Goal: Task Accomplishment & Management: Use online tool/utility

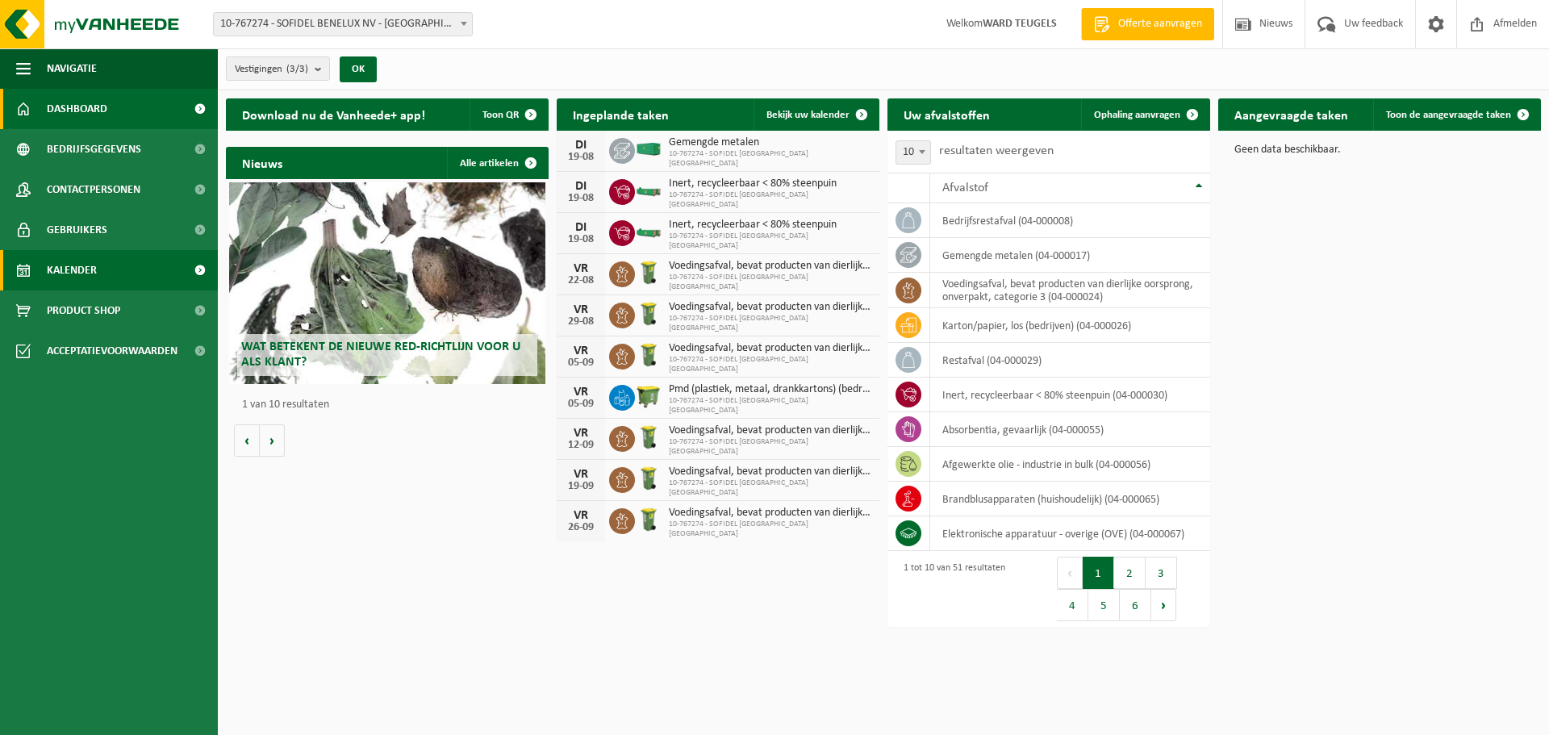
click at [83, 268] on span "Kalender" at bounding box center [72, 270] width 50 height 40
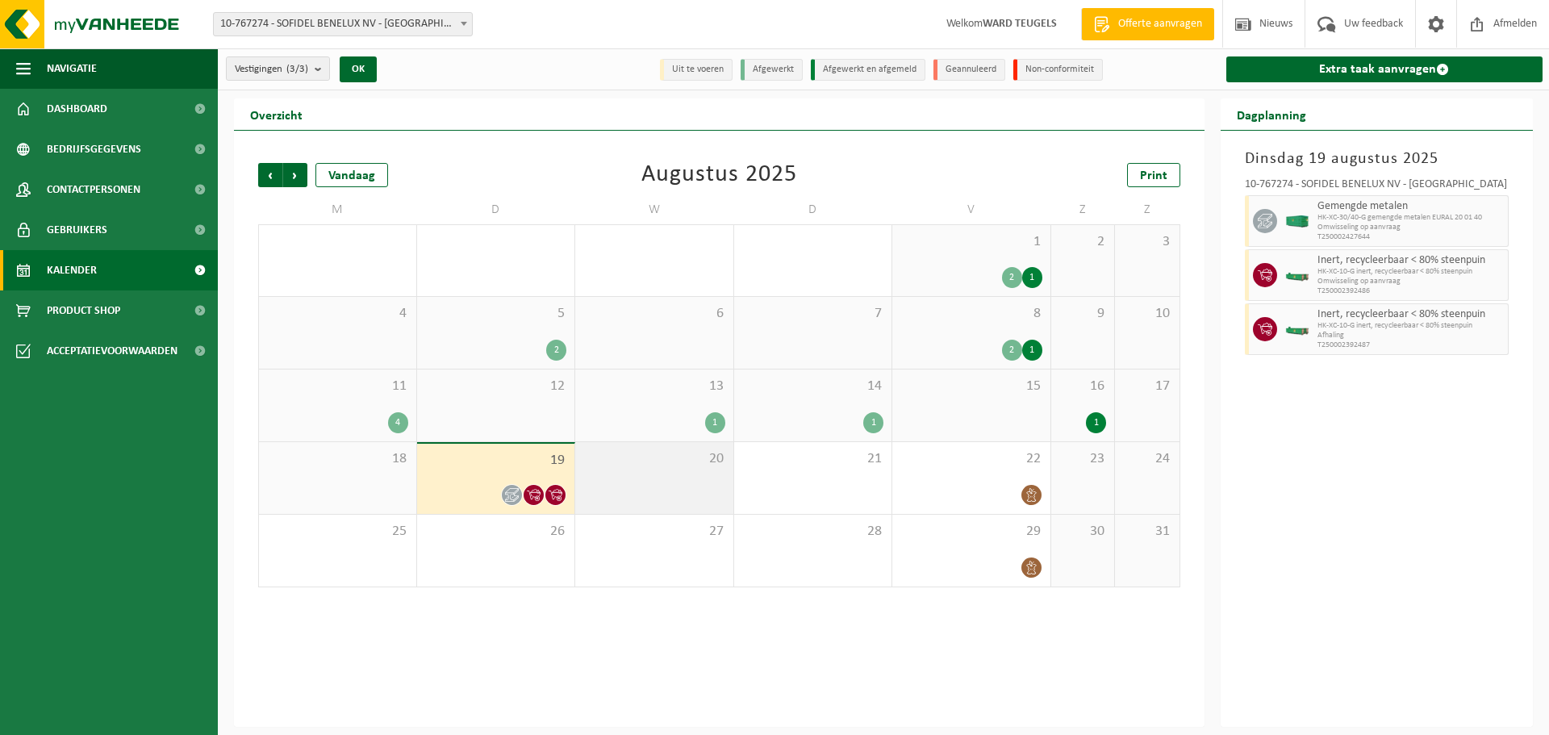
click at [698, 470] on div "20" at bounding box center [654, 478] width 158 height 72
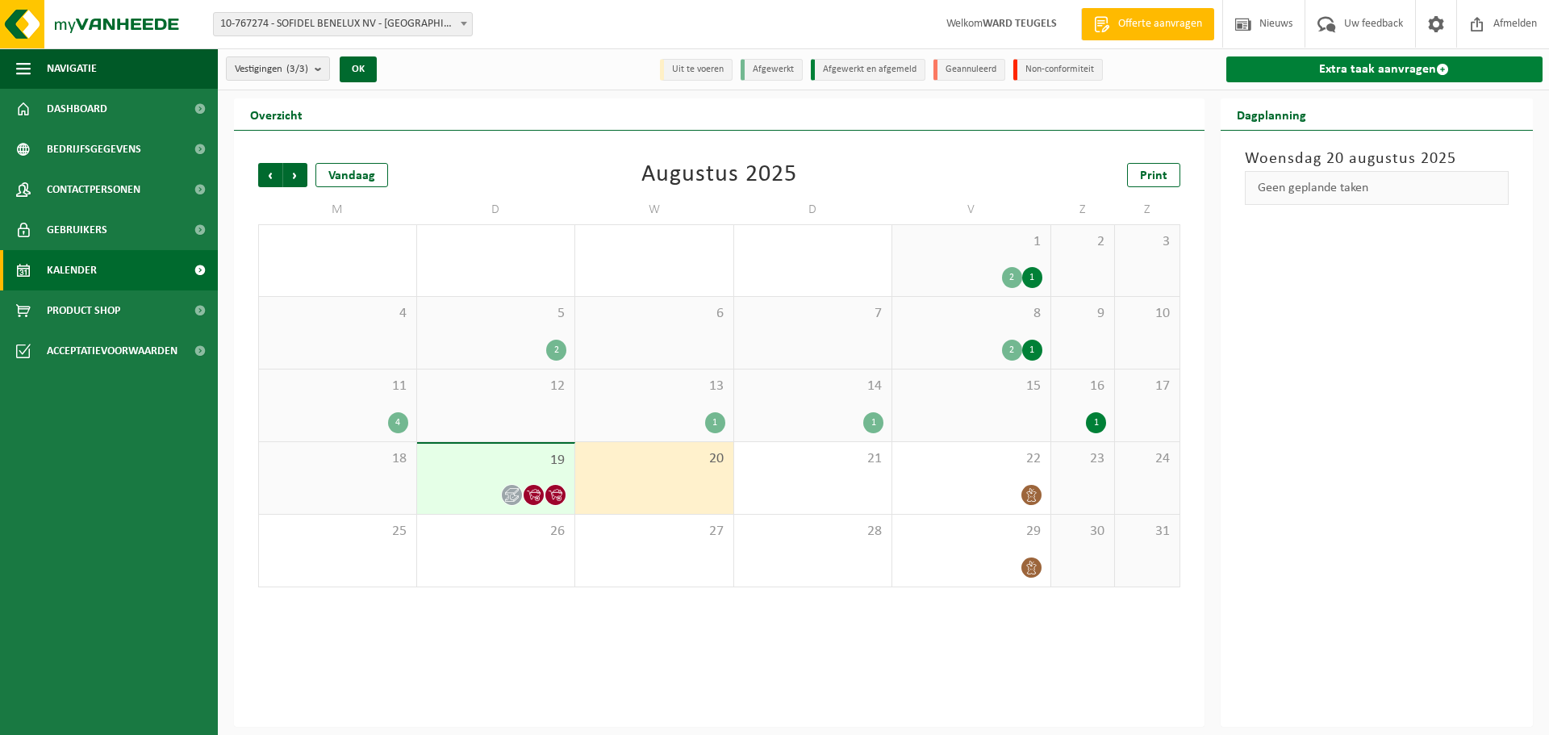
click at [1400, 67] on link "Extra taak aanvragen" at bounding box center [1384, 69] width 317 height 26
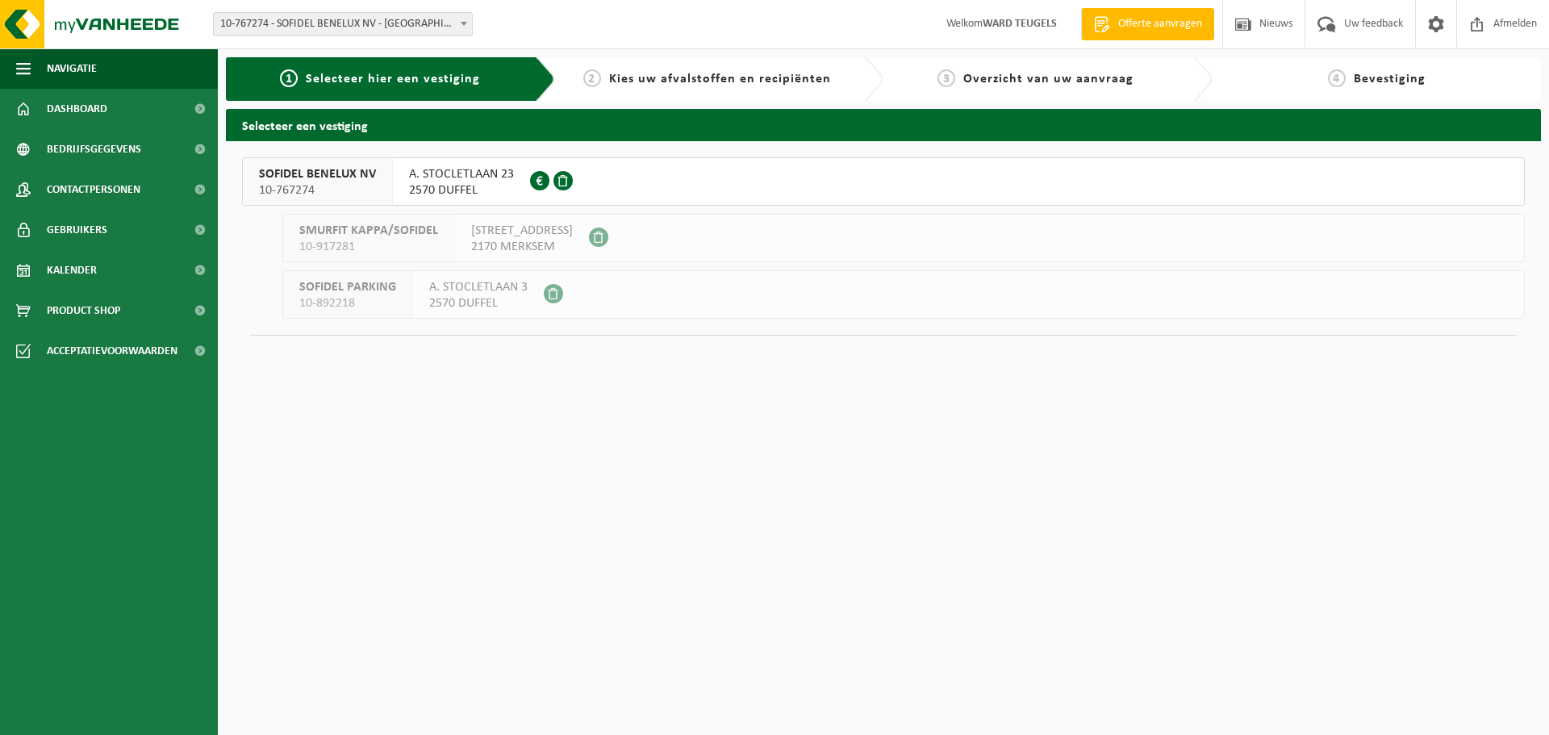
click at [304, 175] on span "SOFIDEL BENELUX NV" at bounding box center [317, 174] width 117 height 16
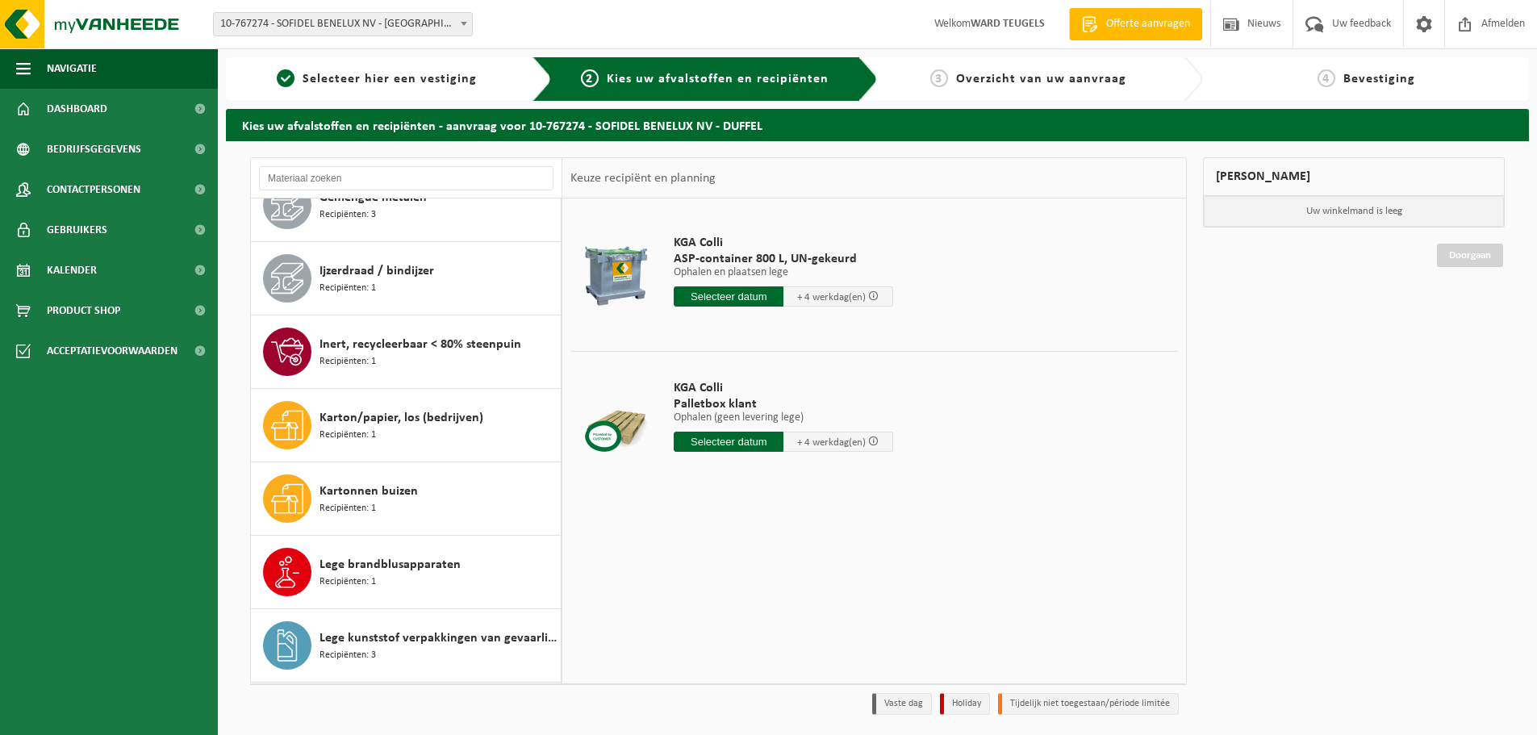
scroll to position [1210, 0]
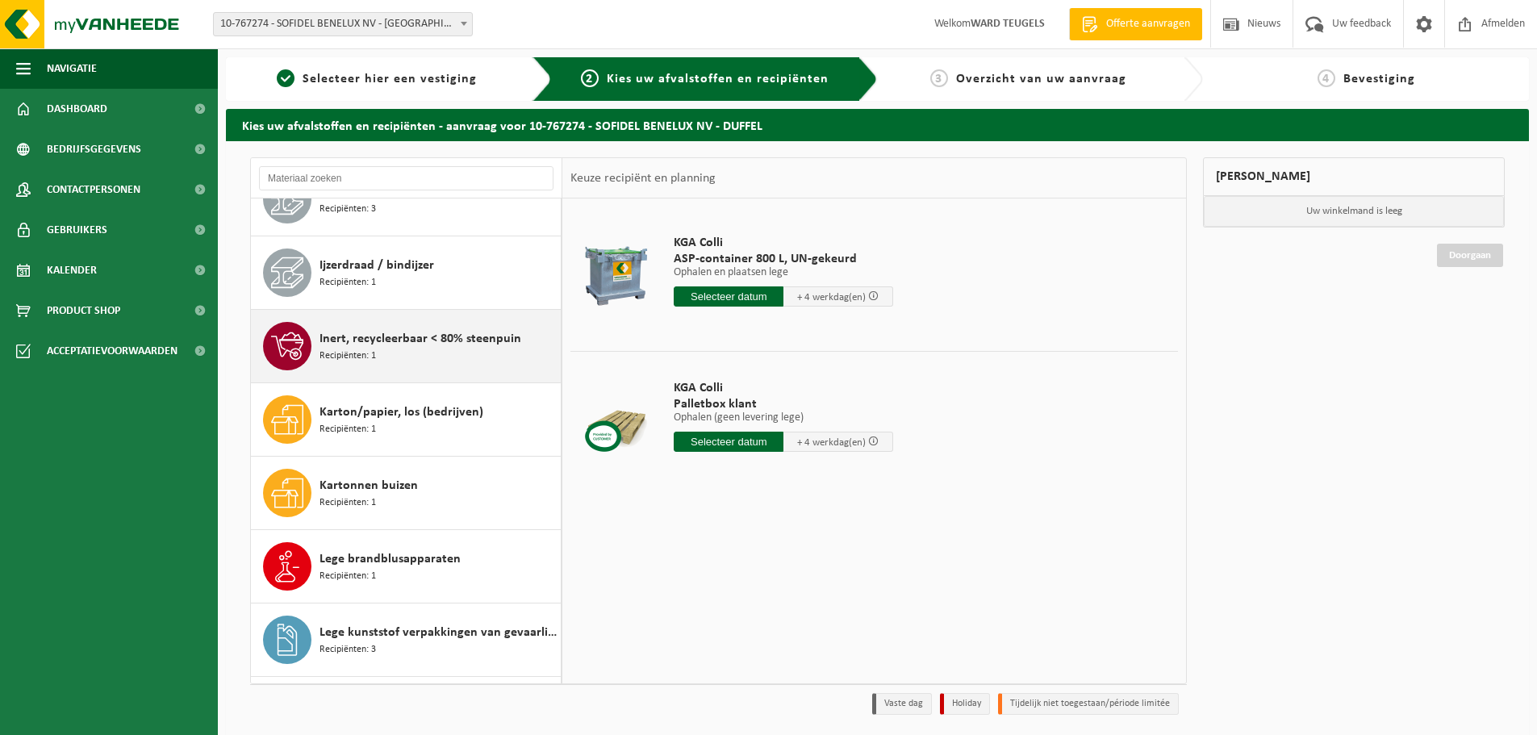
click at [386, 357] on div "Inert, recycleerbaar < 80% steenpuin Recipiënten: 1" at bounding box center [438, 346] width 237 height 48
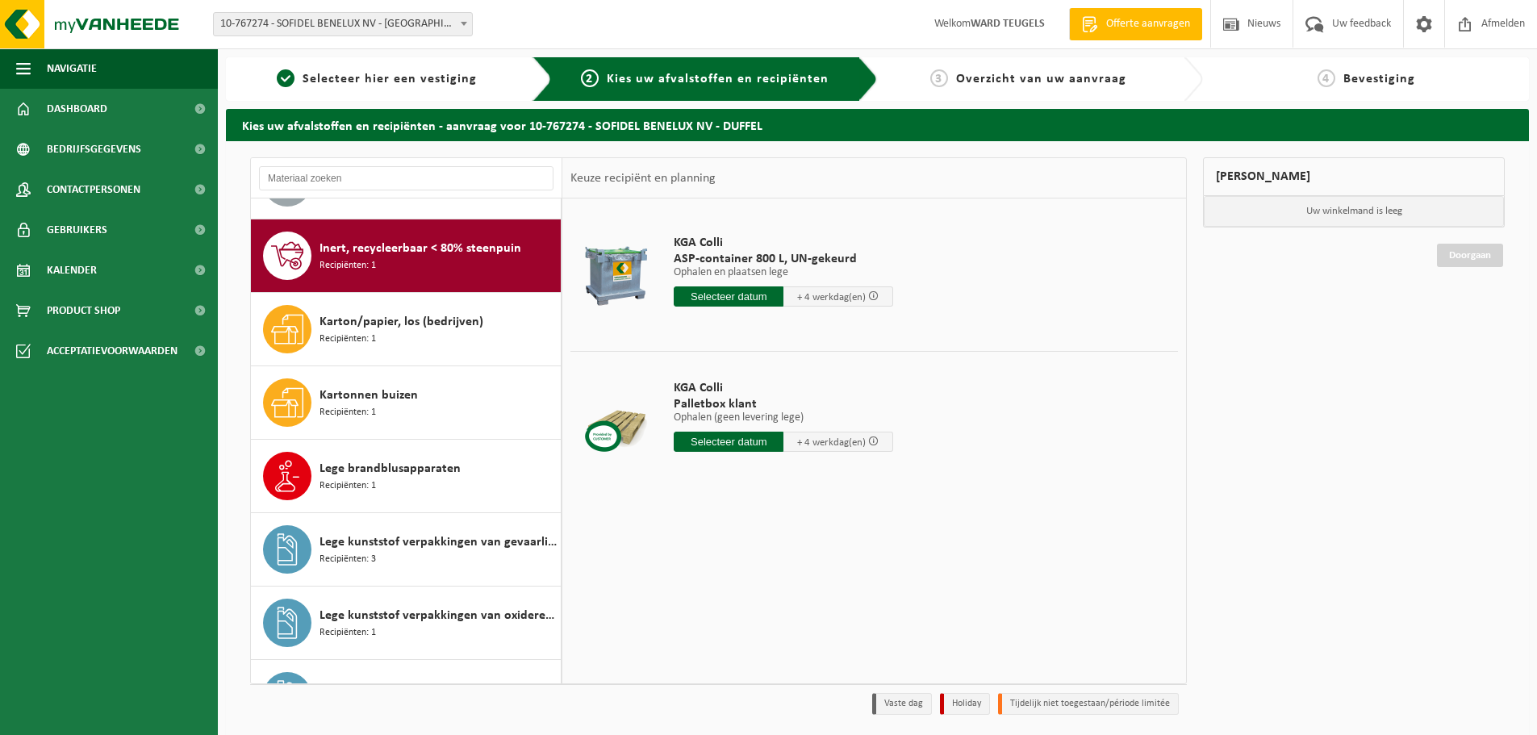
scroll to position [1322, 0]
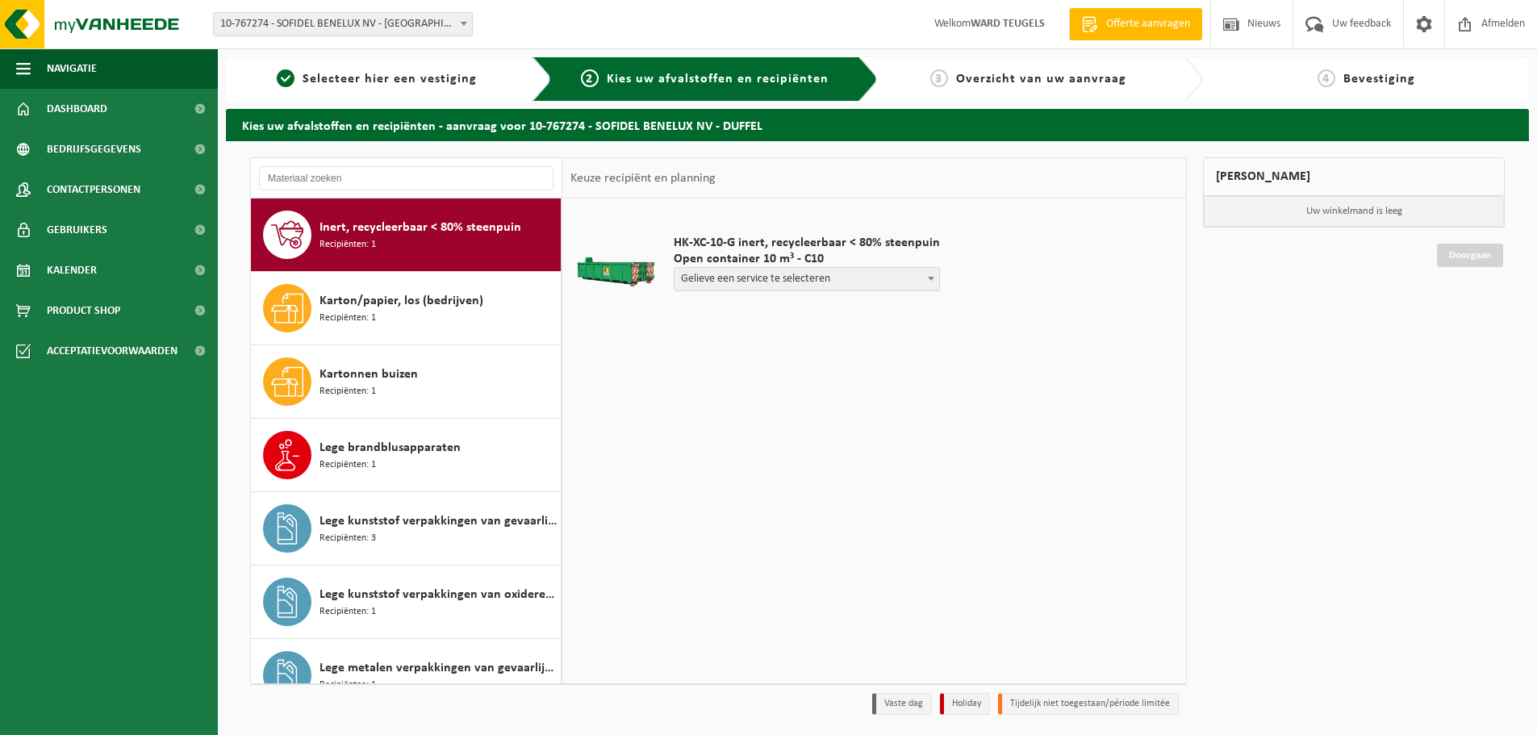
click at [764, 276] on span "Gelieve een service te selecteren" at bounding box center [807, 279] width 265 height 23
select select "P2PL-VEL-096130_HK-XC-10-GN-00_04-000030_46"
click at [783, 300] on input "text" at bounding box center [740, 309] width 133 height 20
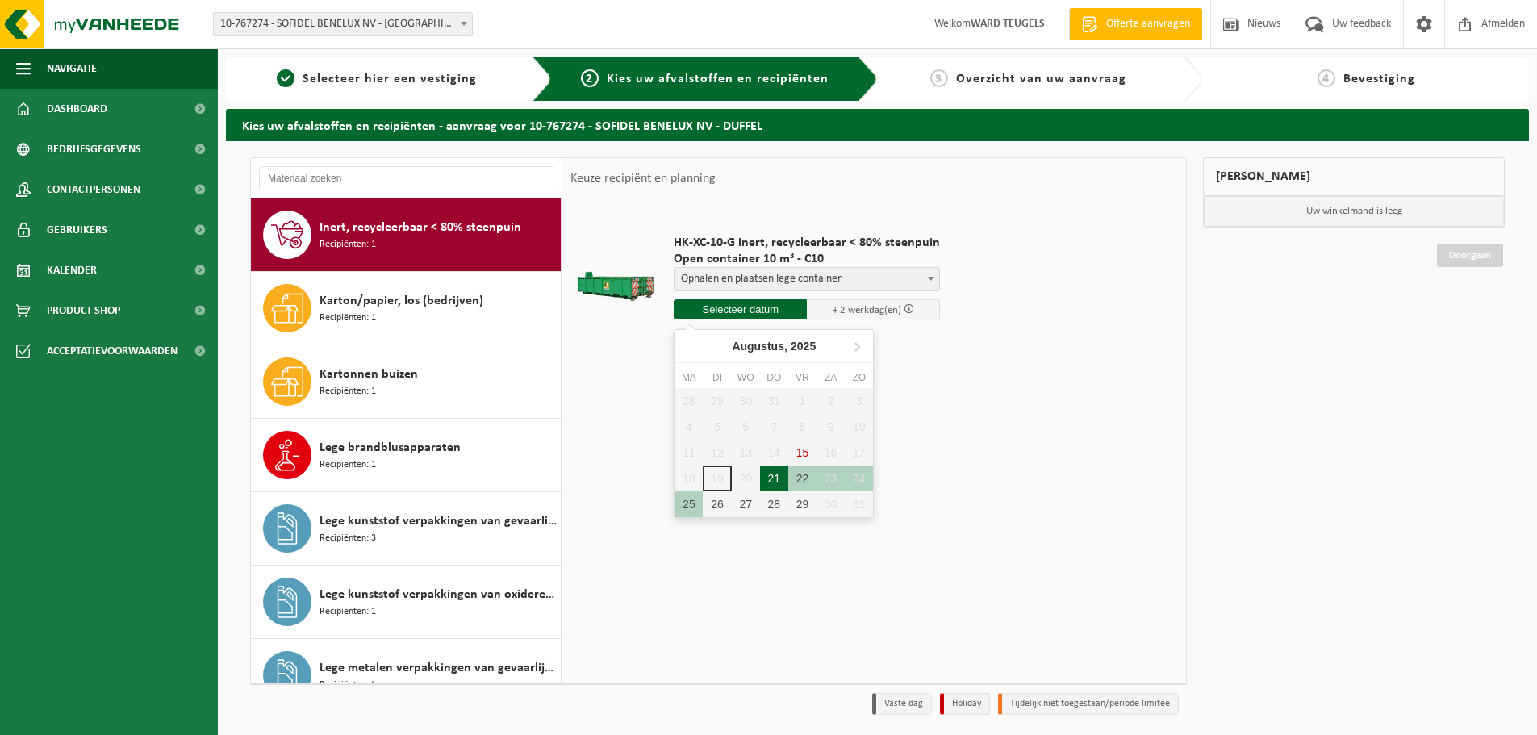
click at [770, 475] on div "21" at bounding box center [774, 479] width 28 height 26
type input "Van 2025-08-21"
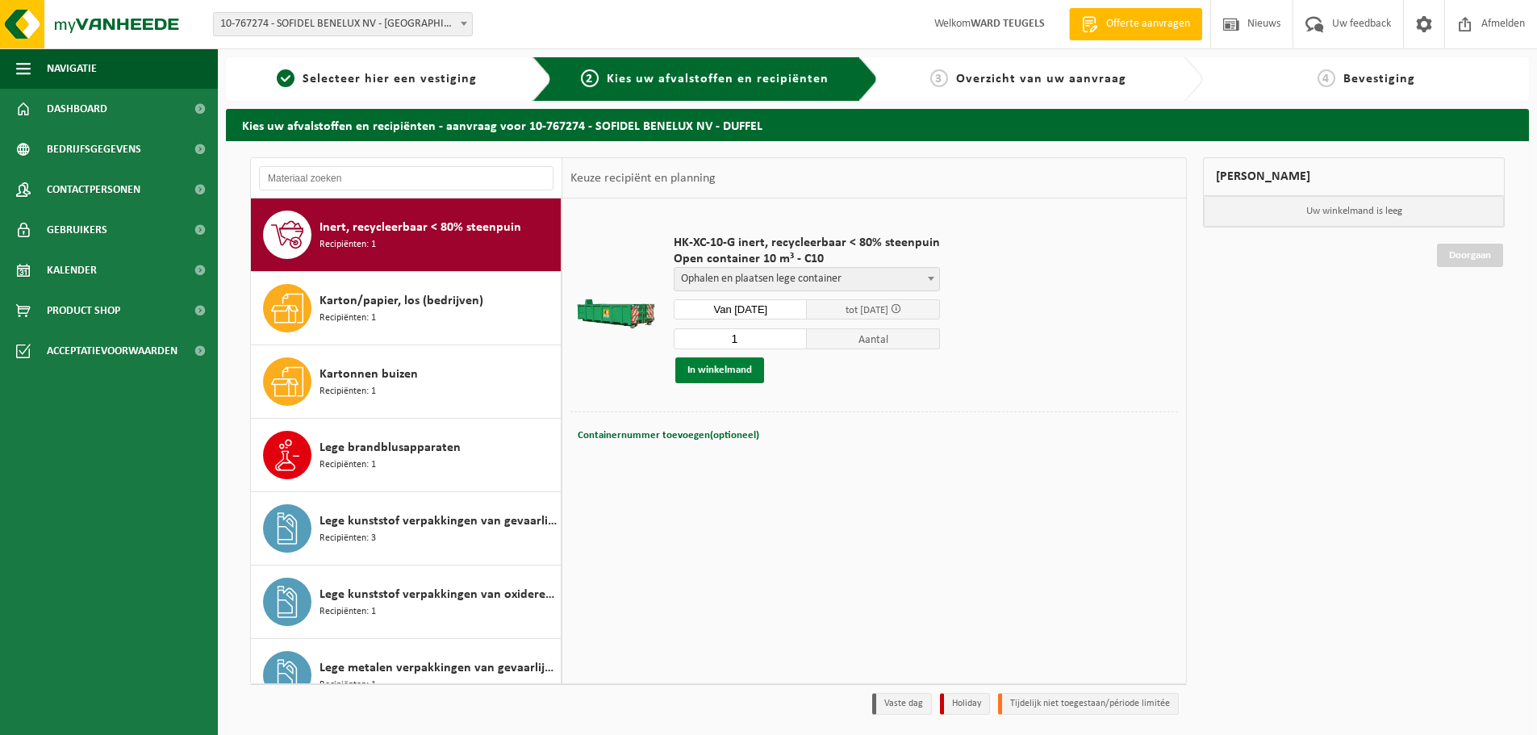
click at [731, 371] on button "In winkelmand" at bounding box center [719, 370] width 89 height 26
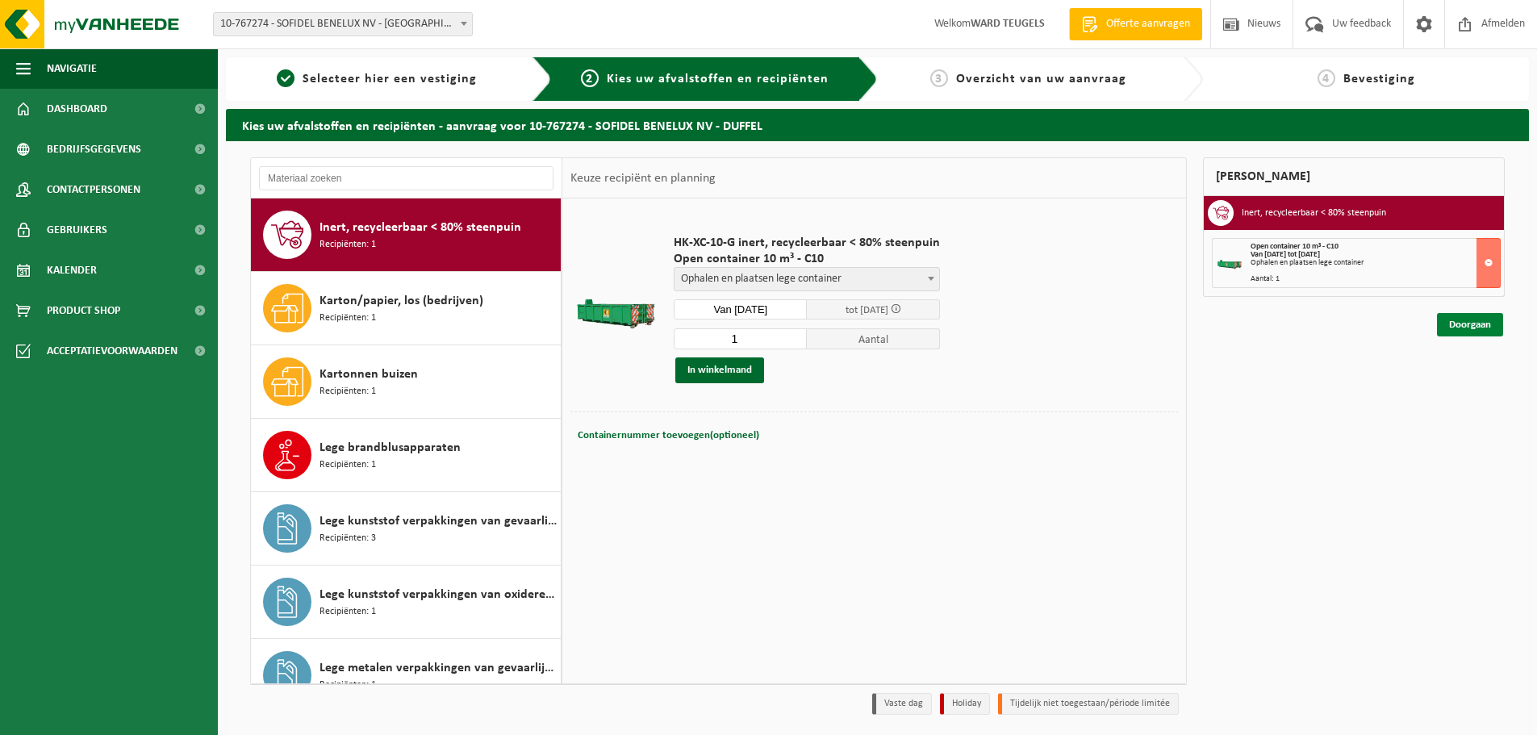
click at [1461, 321] on link "Doorgaan" at bounding box center [1470, 324] width 66 height 23
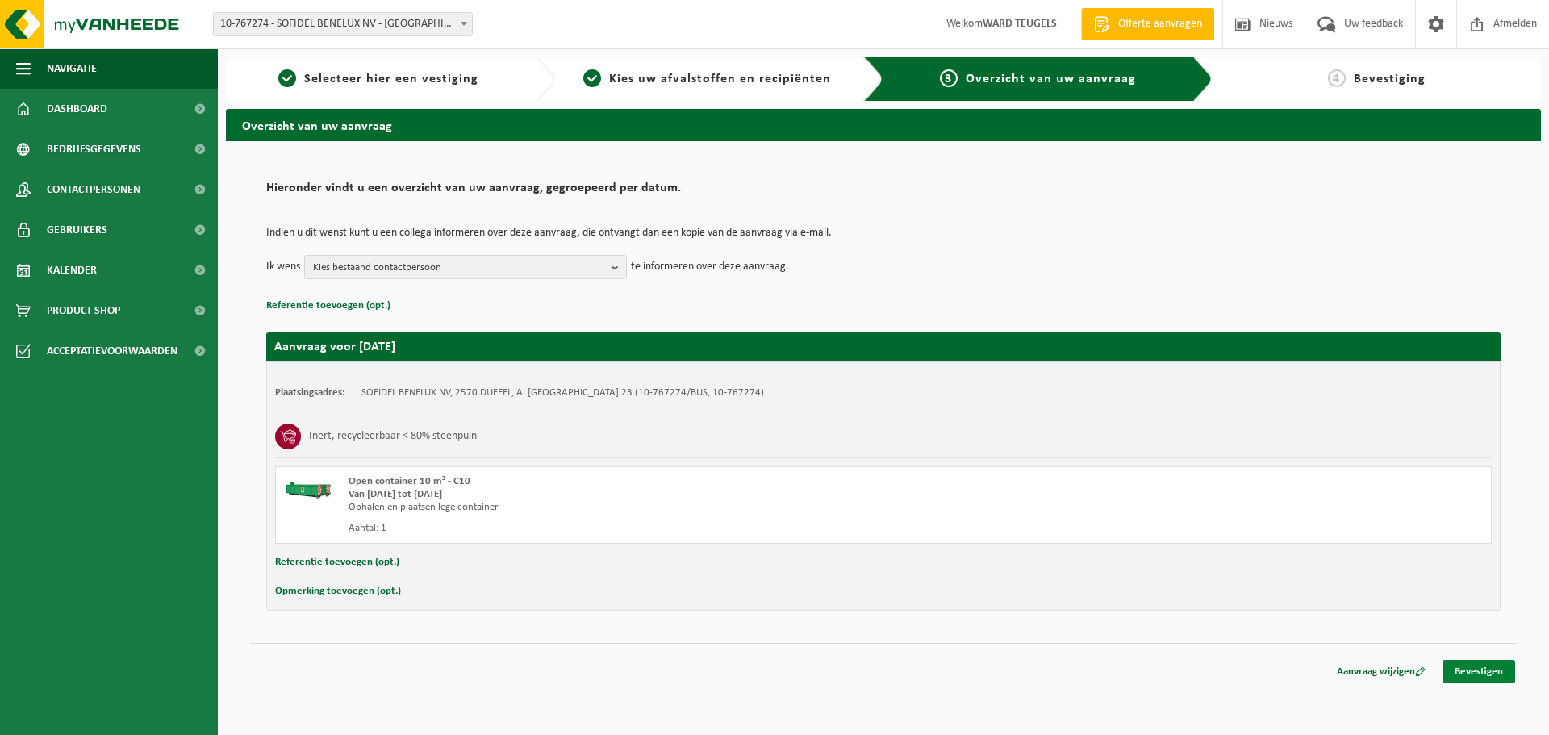
click at [1486, 677] on link "Bevestigen" at bounding box center [1479, 671] width 73 height 23
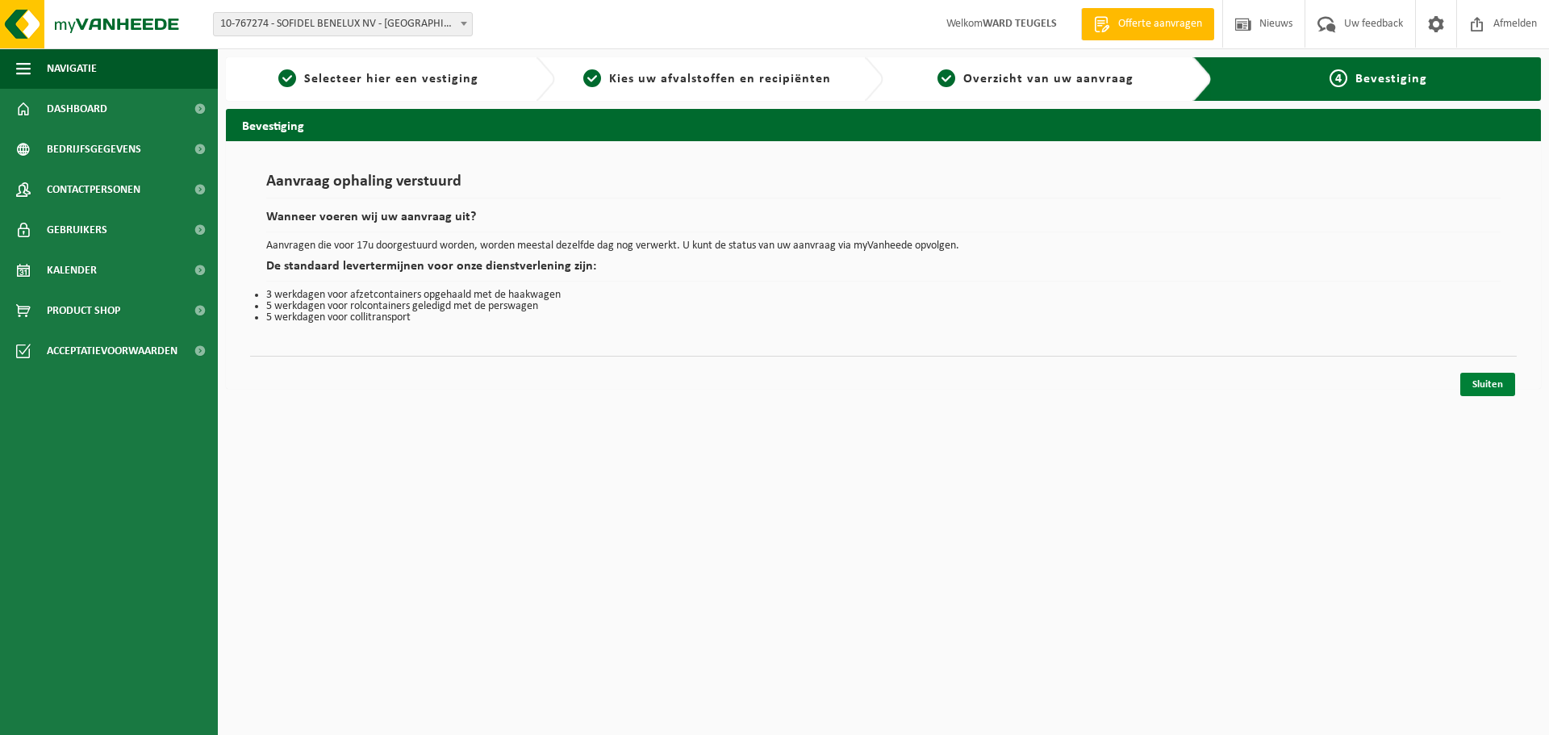
click at [1494, 388] on link "Sluiten" at bounding box center [1487, 384] width 55 height 23
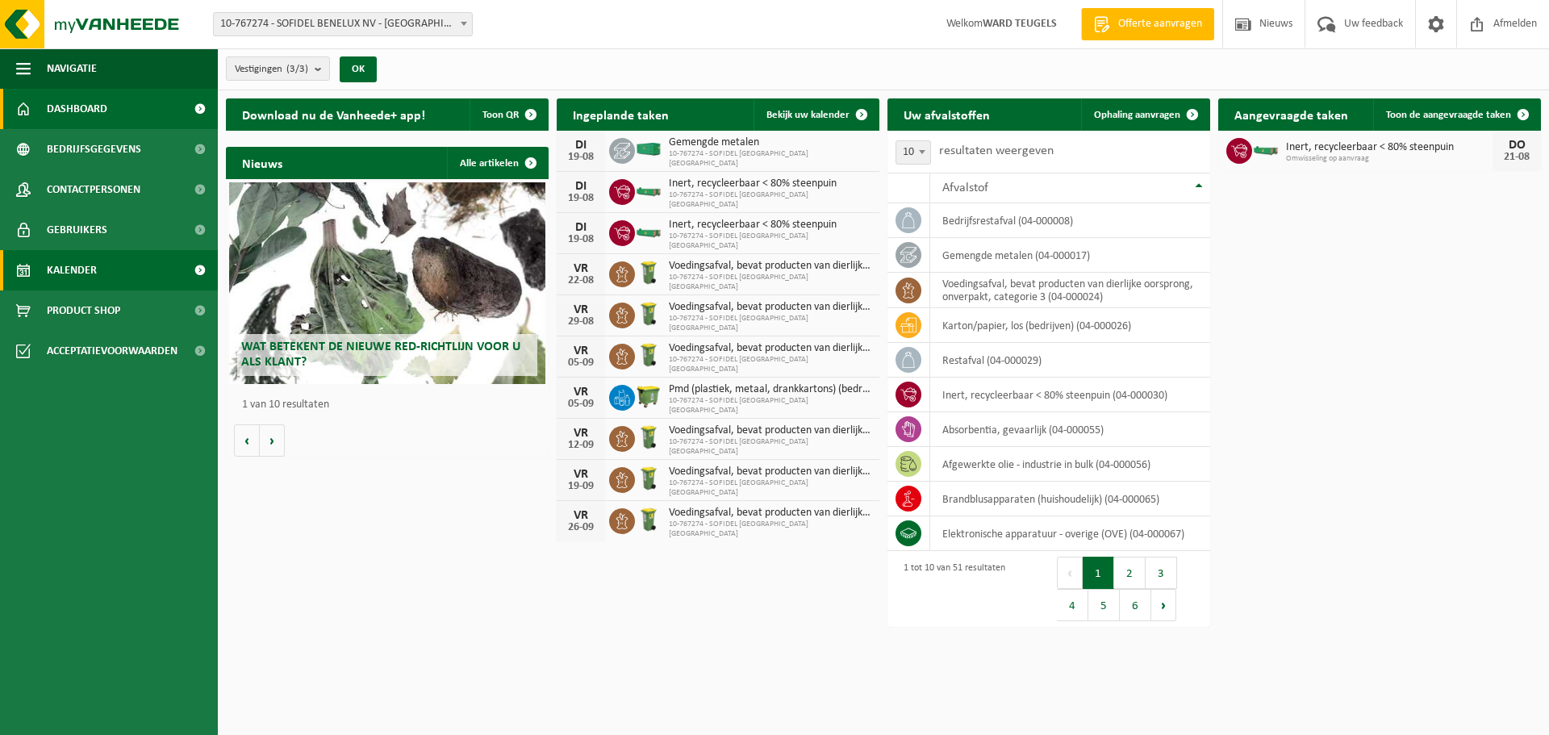
click at [94, 272] on span "Kalender" at bounding box center [72, 270] width 50 height 40
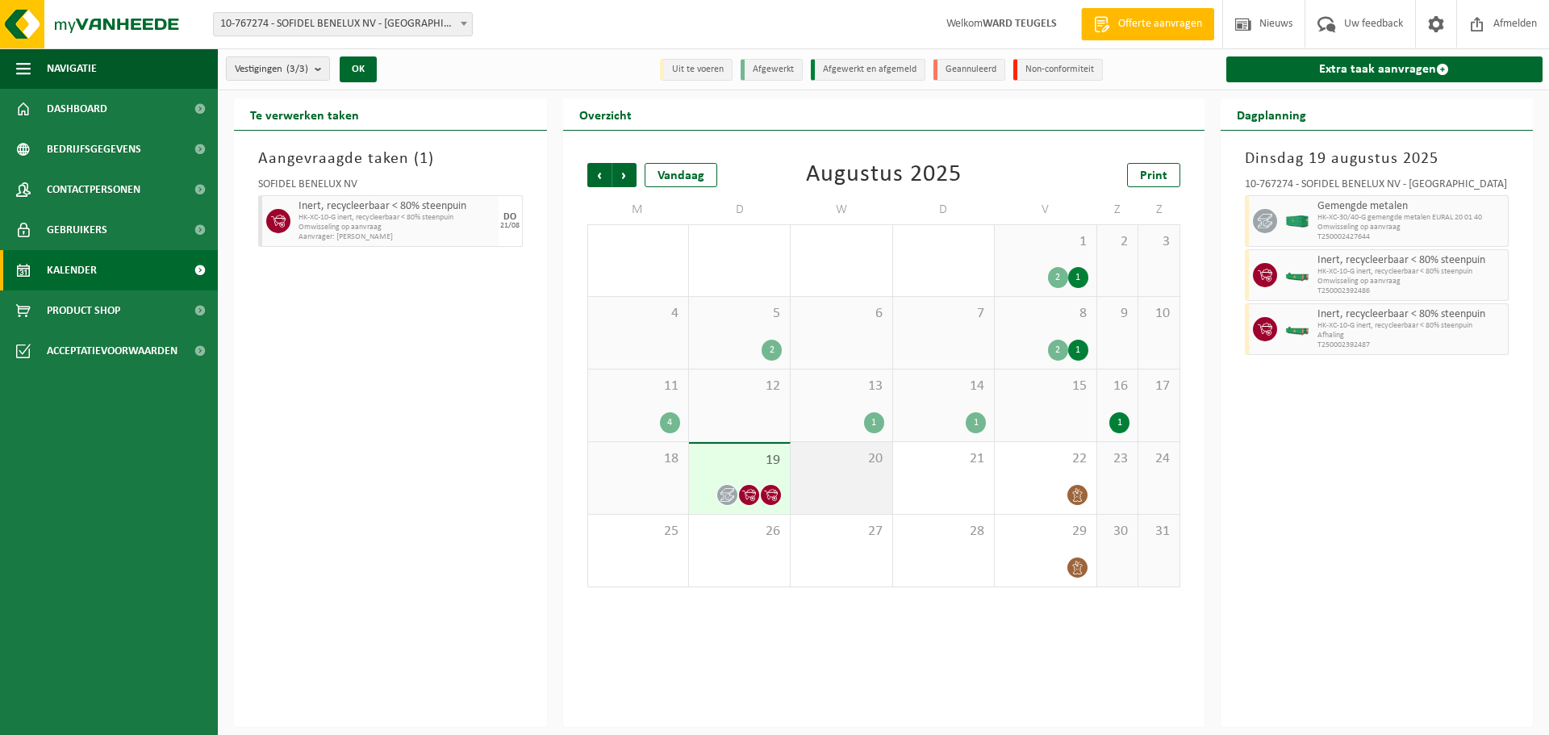
click at [831, 484] on div "20" at bounding box center [841, 478] width 101 height 72
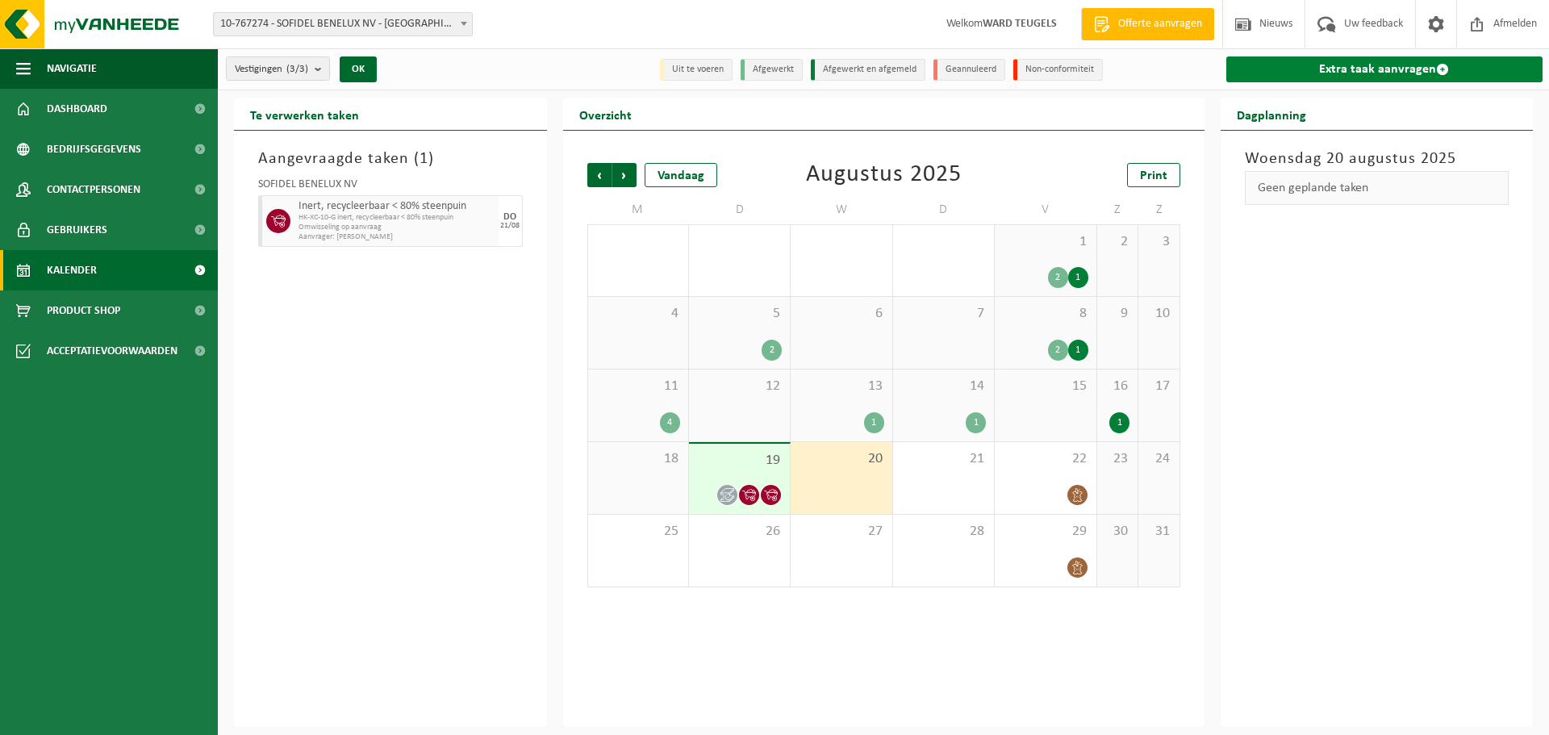
click at [1373, 61] on link "Extra taak aanvragen" at bounding box center [1384, 69] width 317 height 26
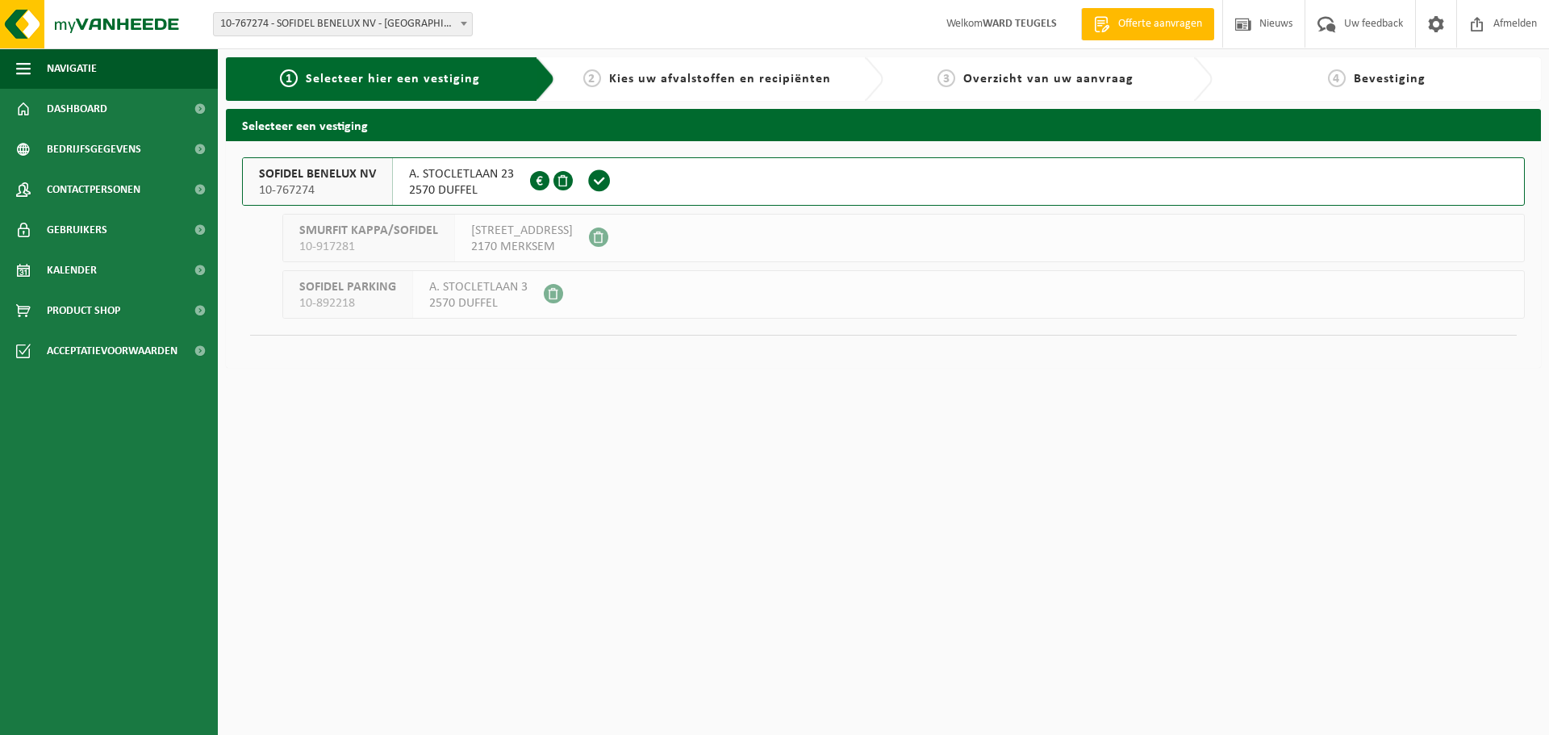
click at [281, 184] on span "10-767274" at bounding box center [317, 190] width 117 height 16
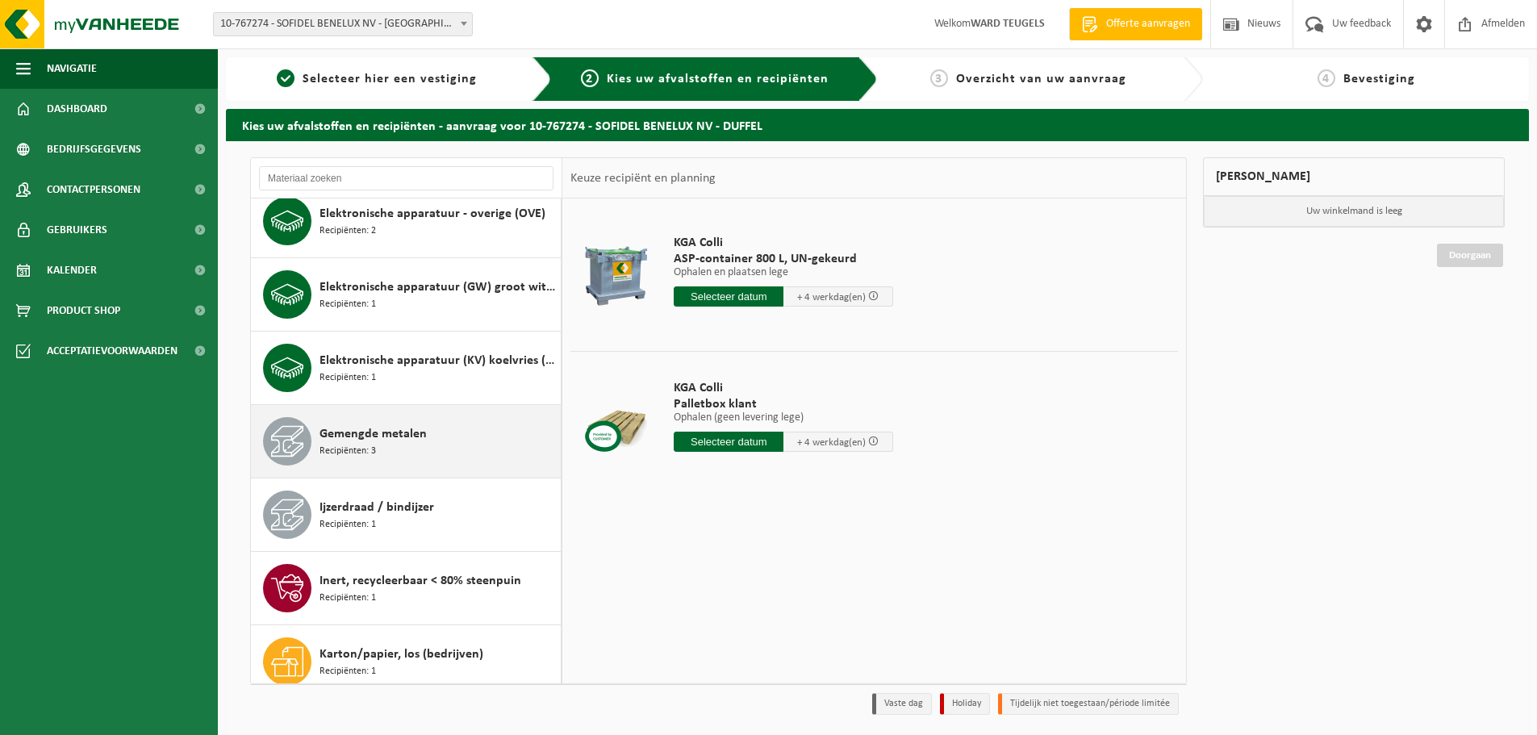
click at [372, 432] on span "Gemengde metalen" at bounding box center [373, 433] width 107 height 19
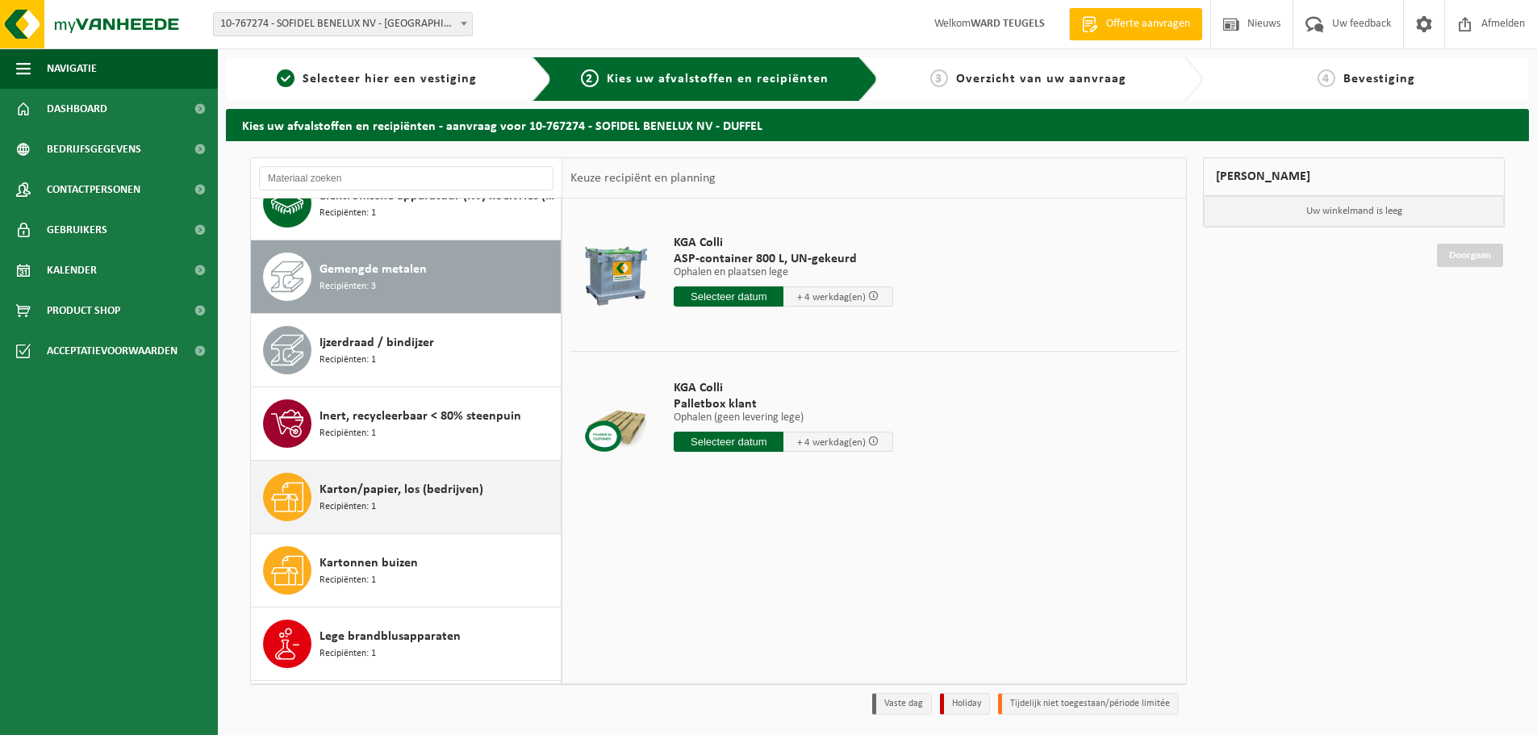
scroll to position [1175, 0]
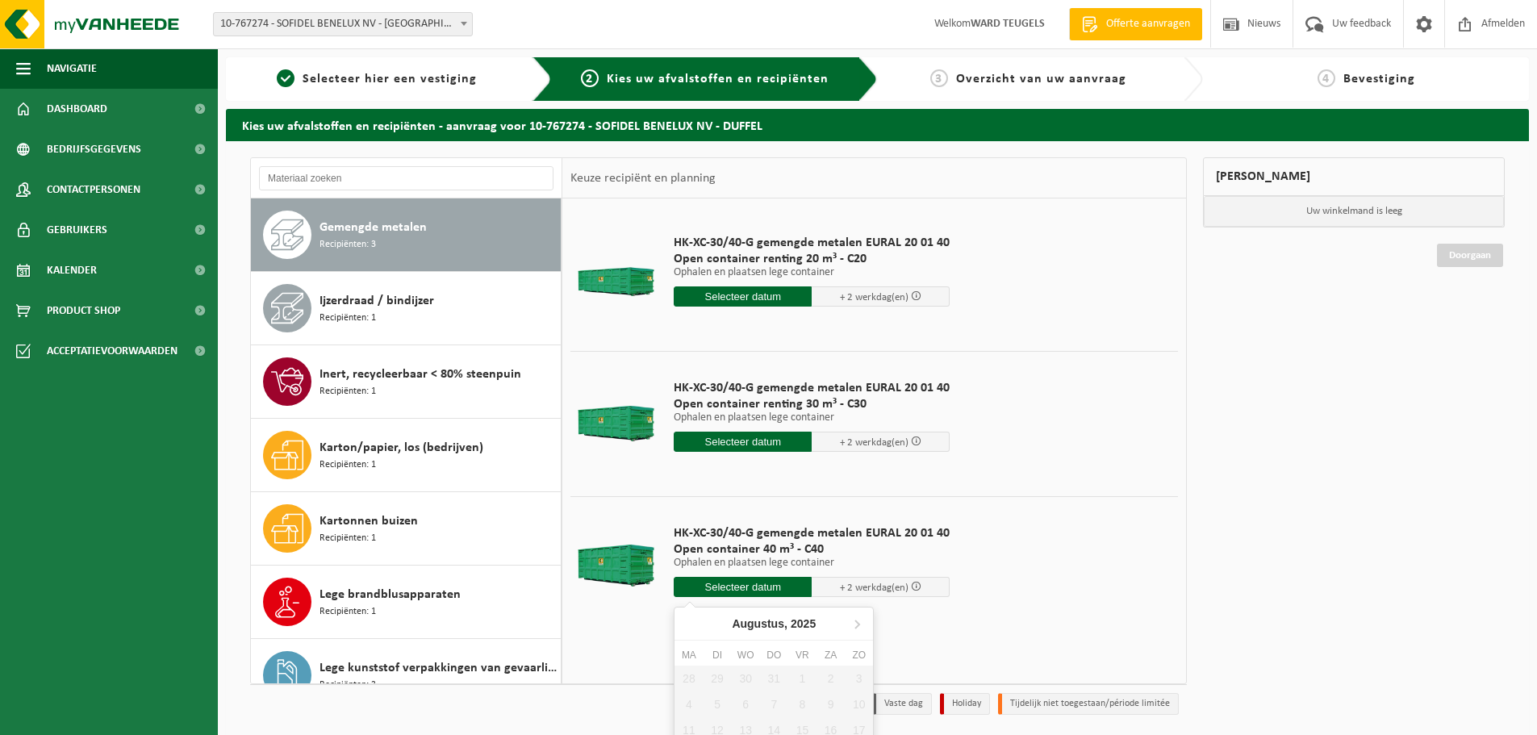
click at [739, 583] on input "text" at bounding box center [743, 587] width 138 height 20
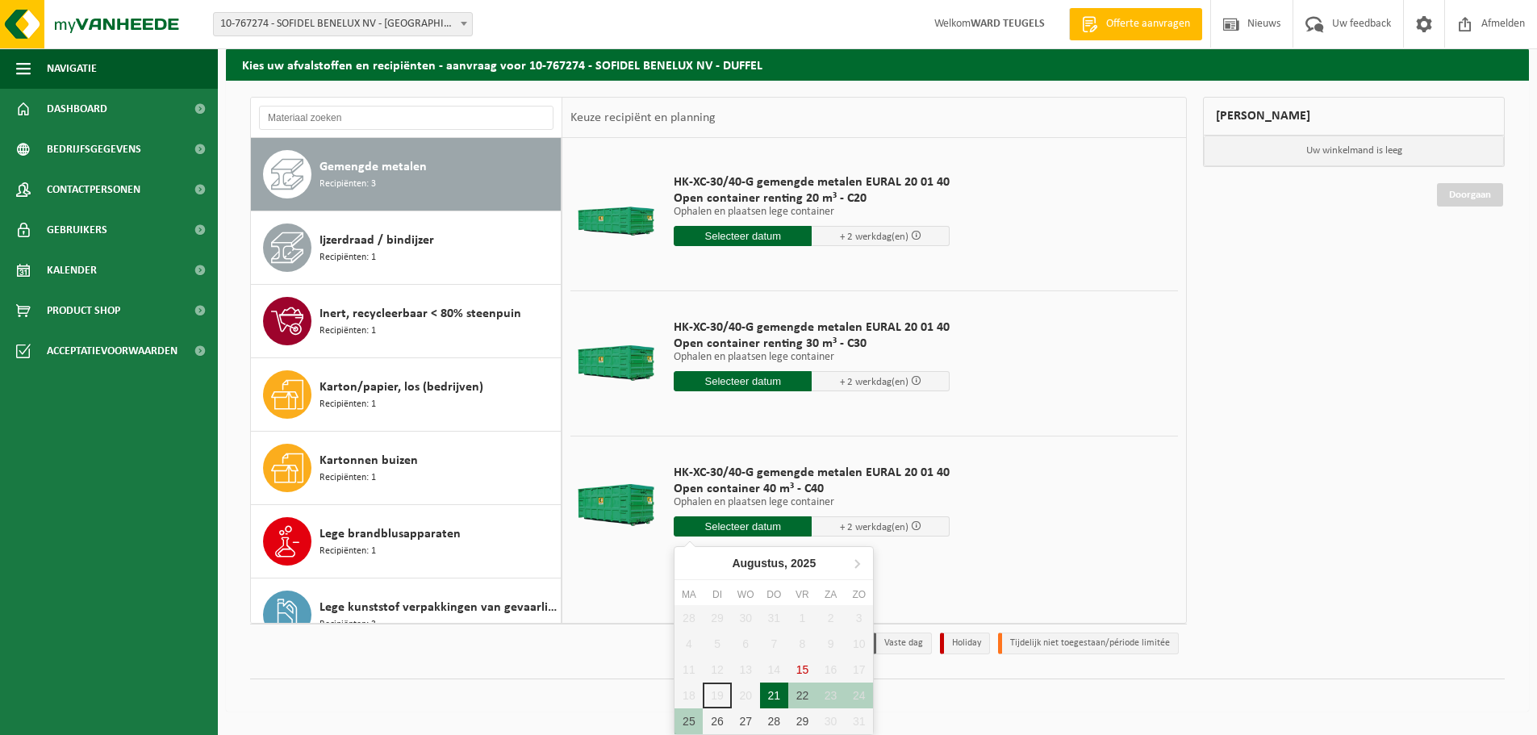
click at [775, 699] on div "21" at bounding box center [774, 696] width 28 height 26
type input "Van 2025-08-21"
type input "2025-08-21"
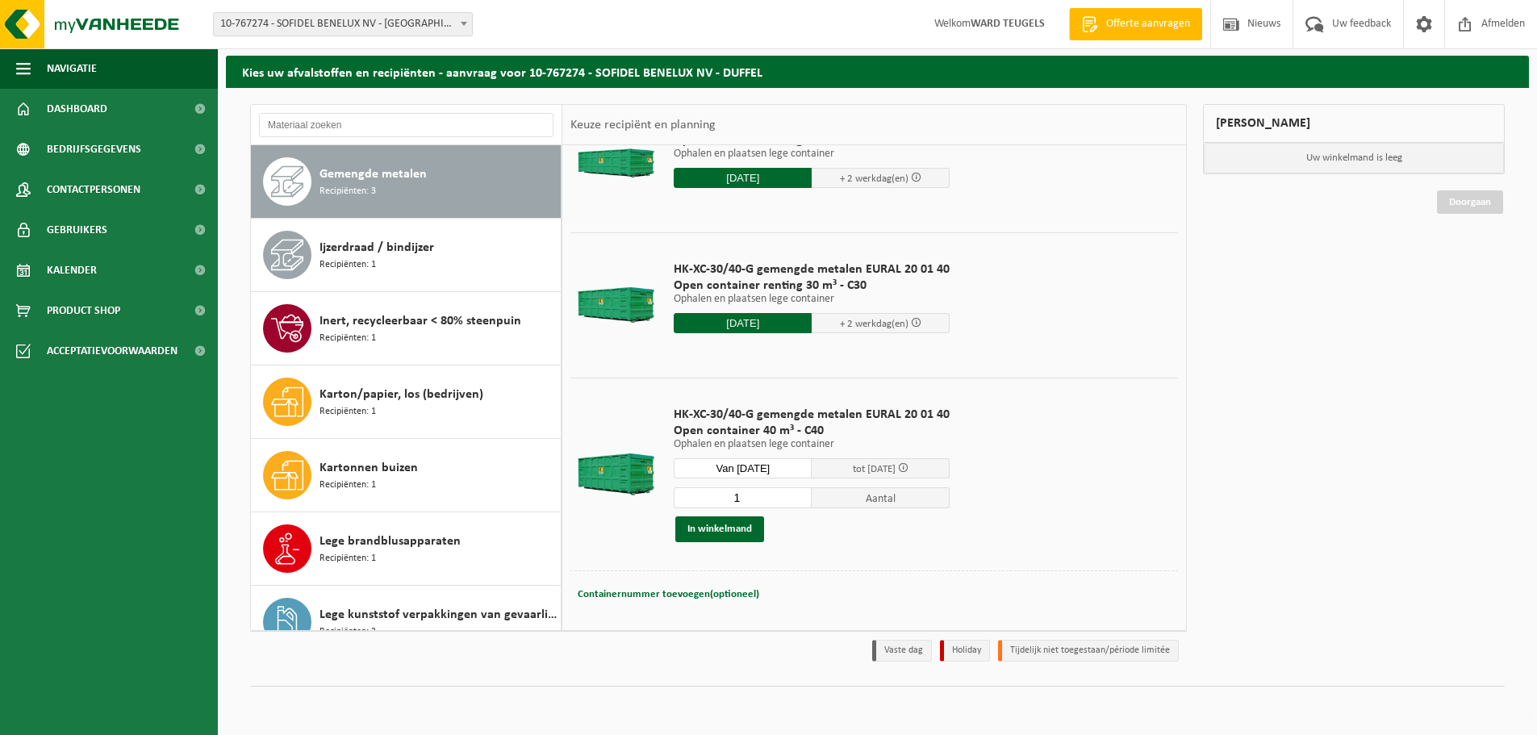
scroll to position [77, 0]
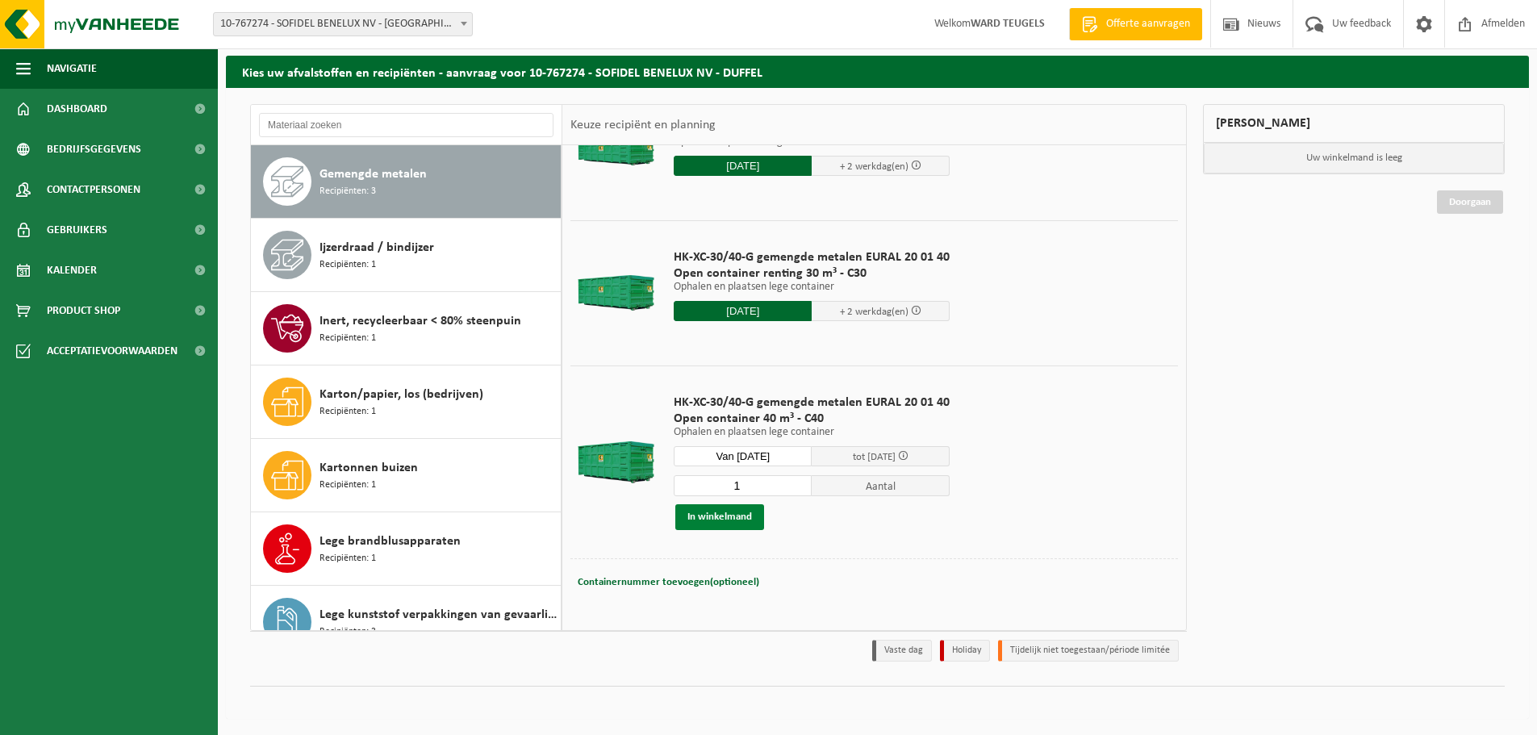
click at [713, 519] on button "In winkelmand" at bounding box center [719, 517] width 89 height 26
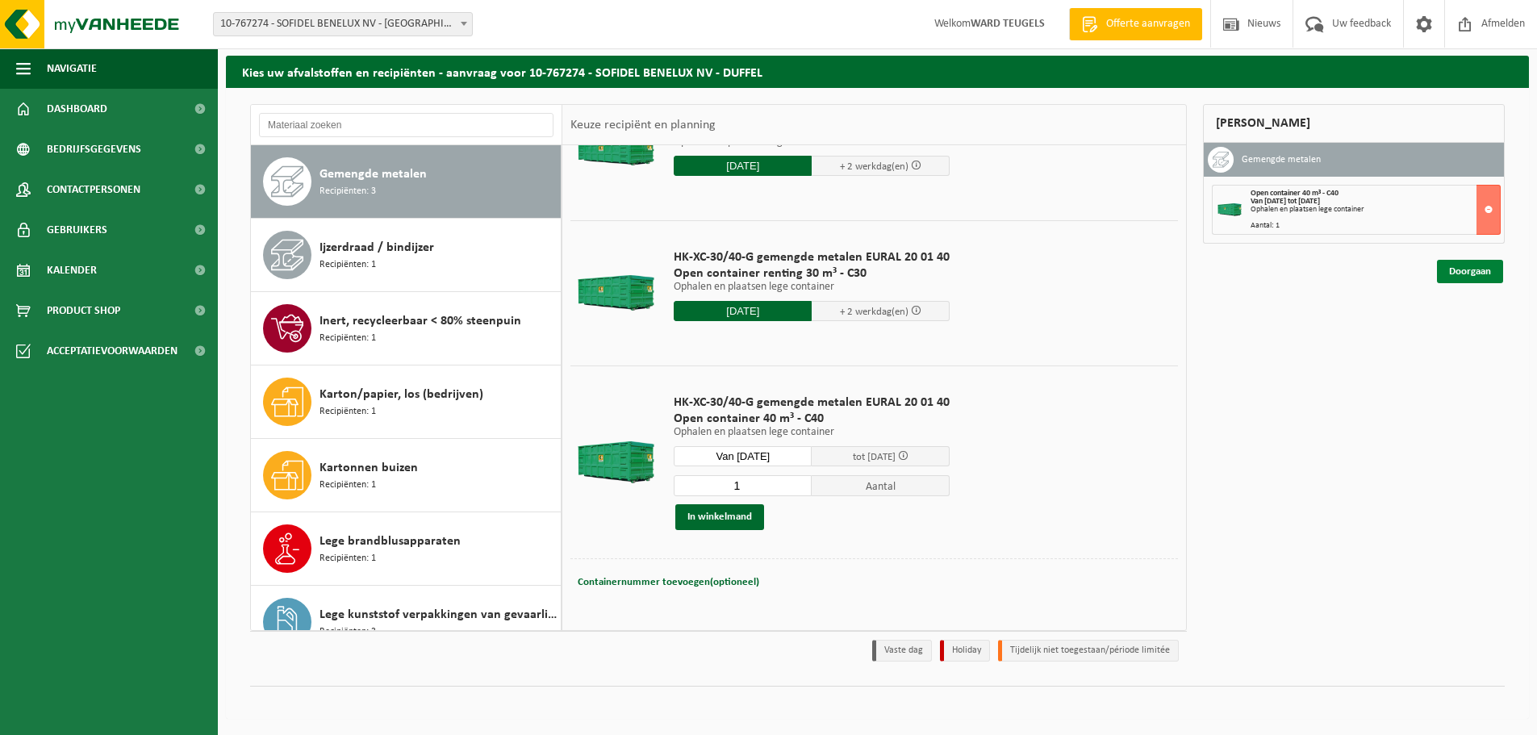
click at [1456, 274] on link "Doorgaan" at bounding box center [1470, 271] width 66 height 23
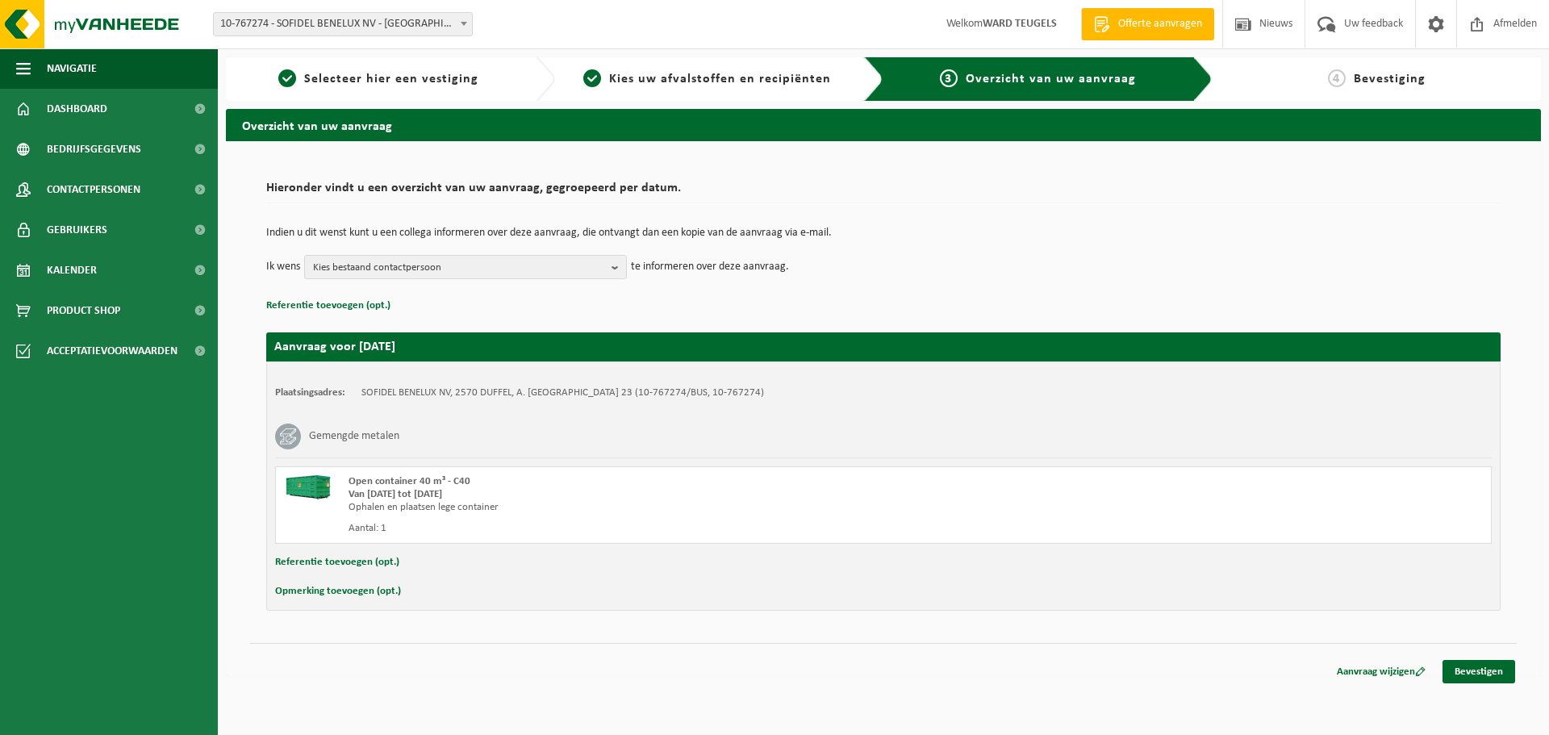
click at [342, 587] on button "Opmerking toevoegen (opt.)" at bounding box center [338, 591] width 126 height 21
click at [402, 593] on input "text" at bounding box center [915, 593] width 1122 height 24
type input "Enkel plaatsen legen container"
click at [1462, 668] on link "Bevestigen" at bounding box center [1479, 674] width 73 height 23
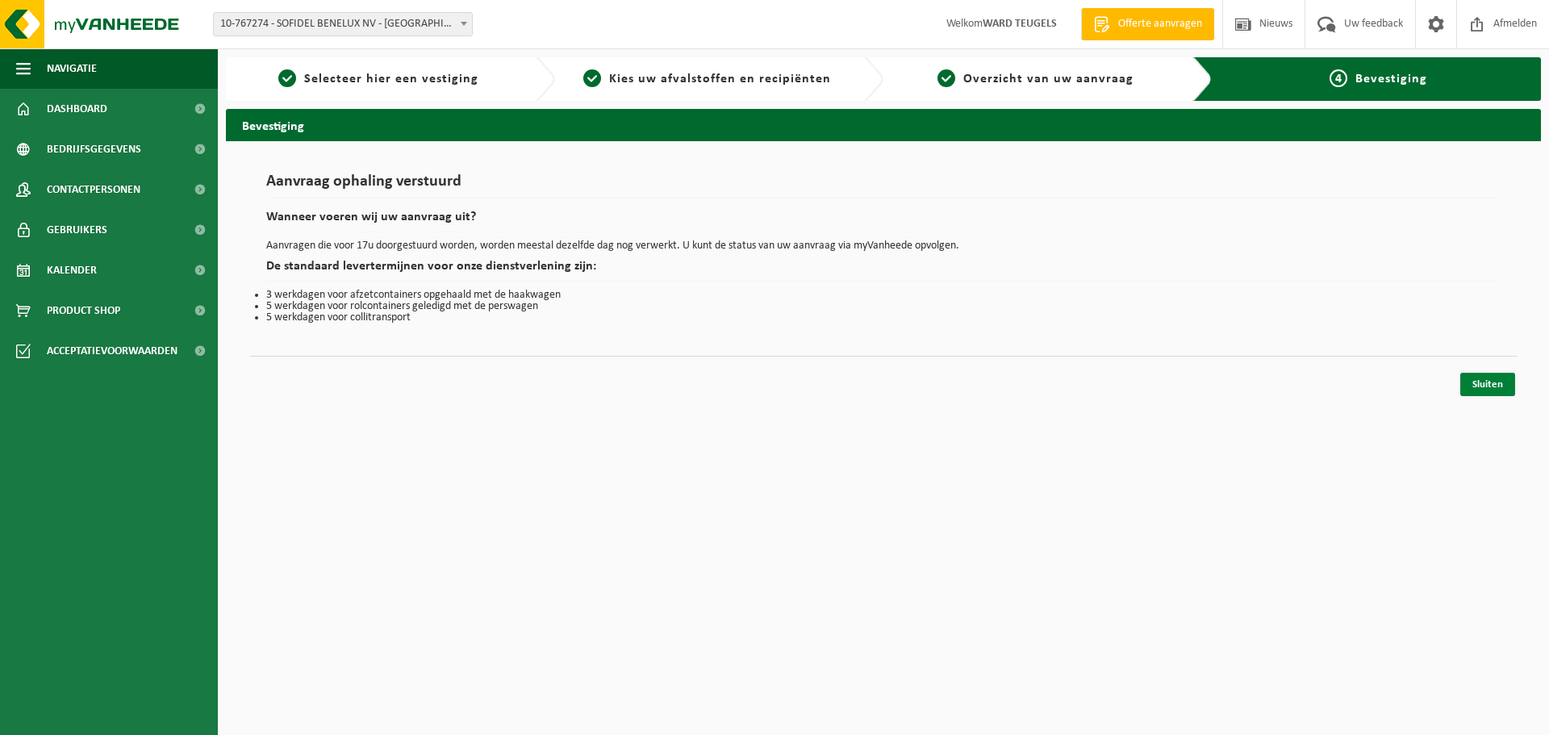
click at [1473, 386] on link "Sluiten" at bounding box center [1487, 384] width 55 height 23
